Goal: Find specific page/section: Find specific page/section

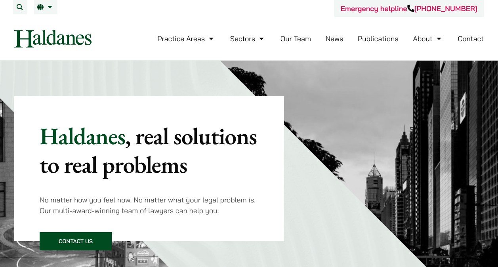
click at [303, 36] on link "Our Team" at bounding box center [296, 38] width 31 height 9
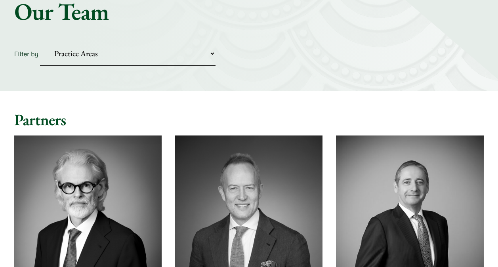
scroll to position [554, 0]
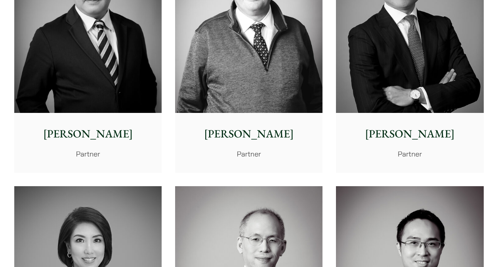
click at [99, 136] on p "Paul Lui" at bounding box center [88, 134] width 135 height 17
